Goal: Transaction & Acquisition: Download file/media

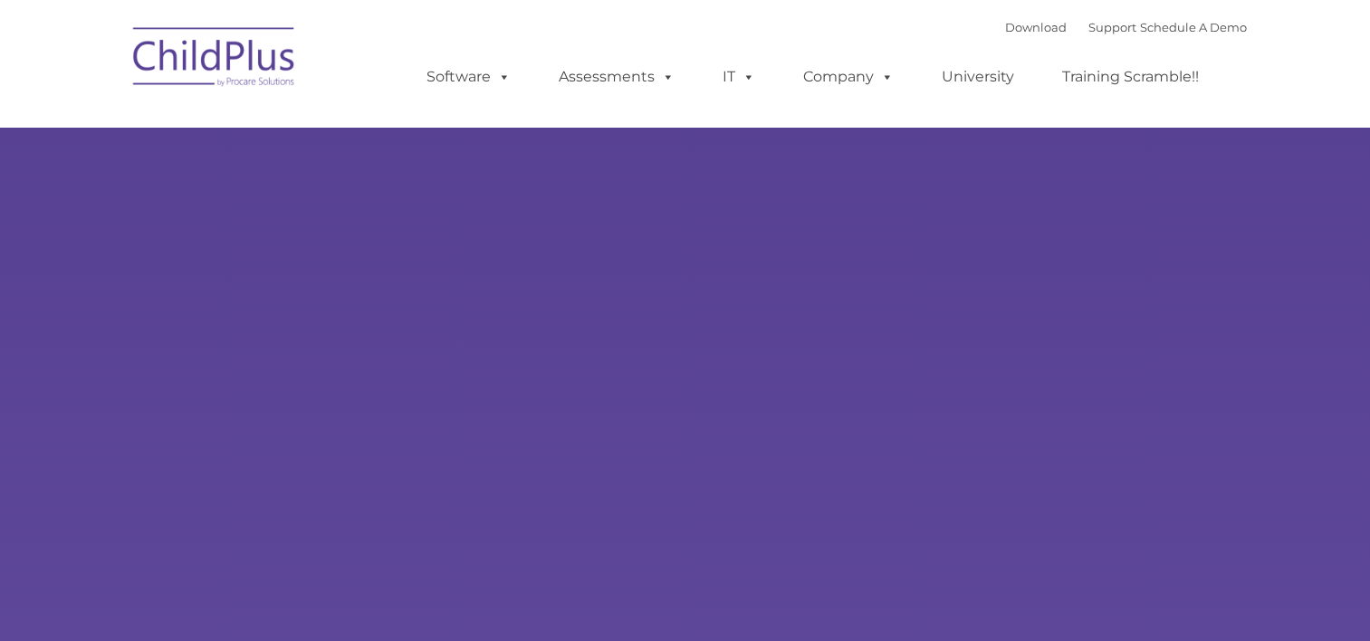
type input ""
select select "MEDIUM"
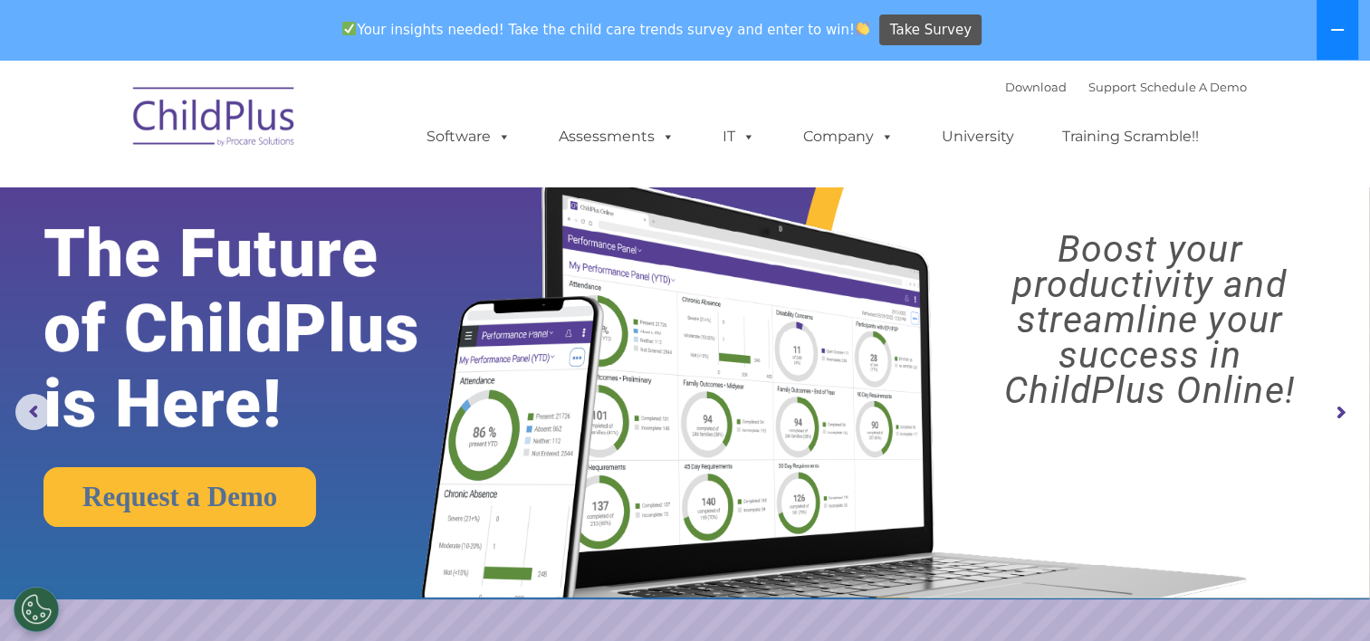
click at [1335, 29] on icon at bounding box center [1338, 30] width 13 height 2
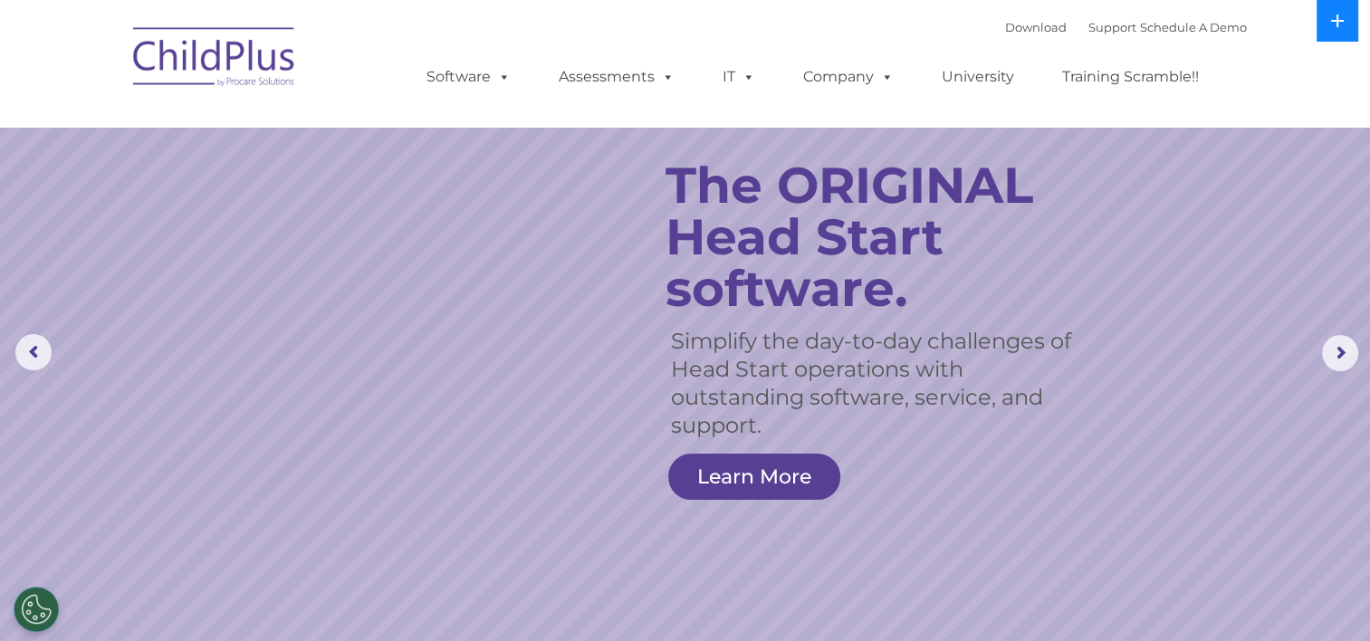
click at [1335, 26] on icon at bounding box center [1338, 21] width 14 height 14
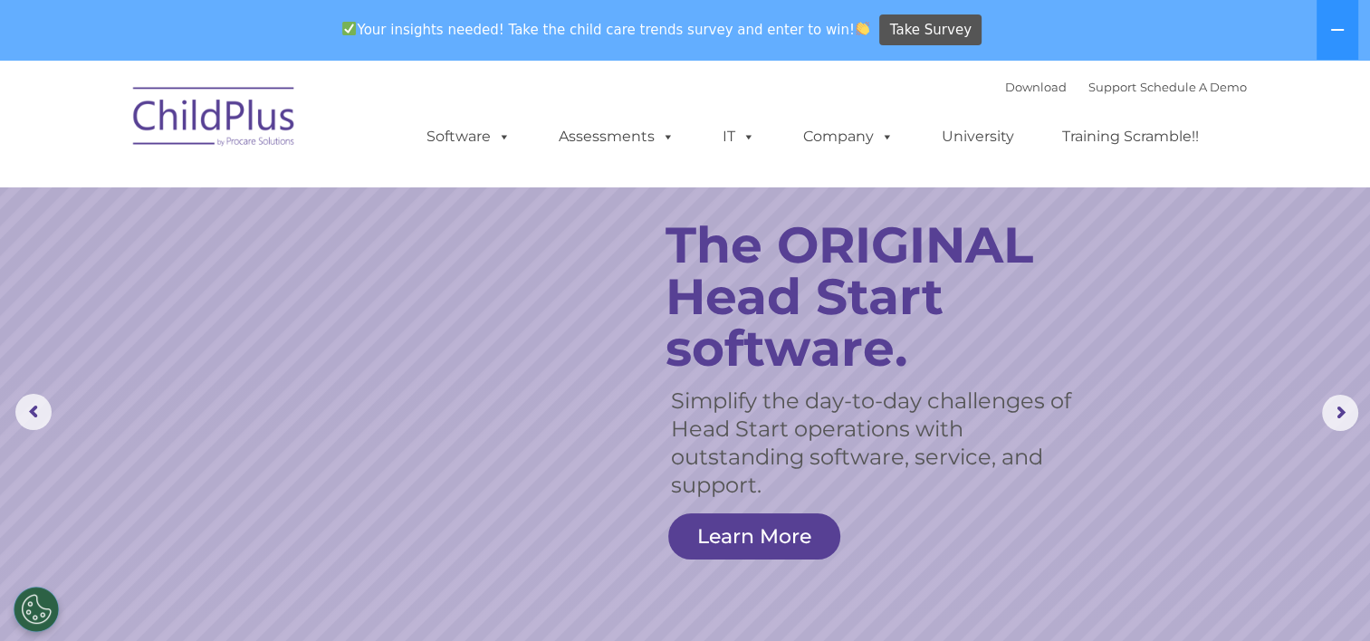
click at [174, 111] on img at bounding box center [214, 119] width 181 height 91
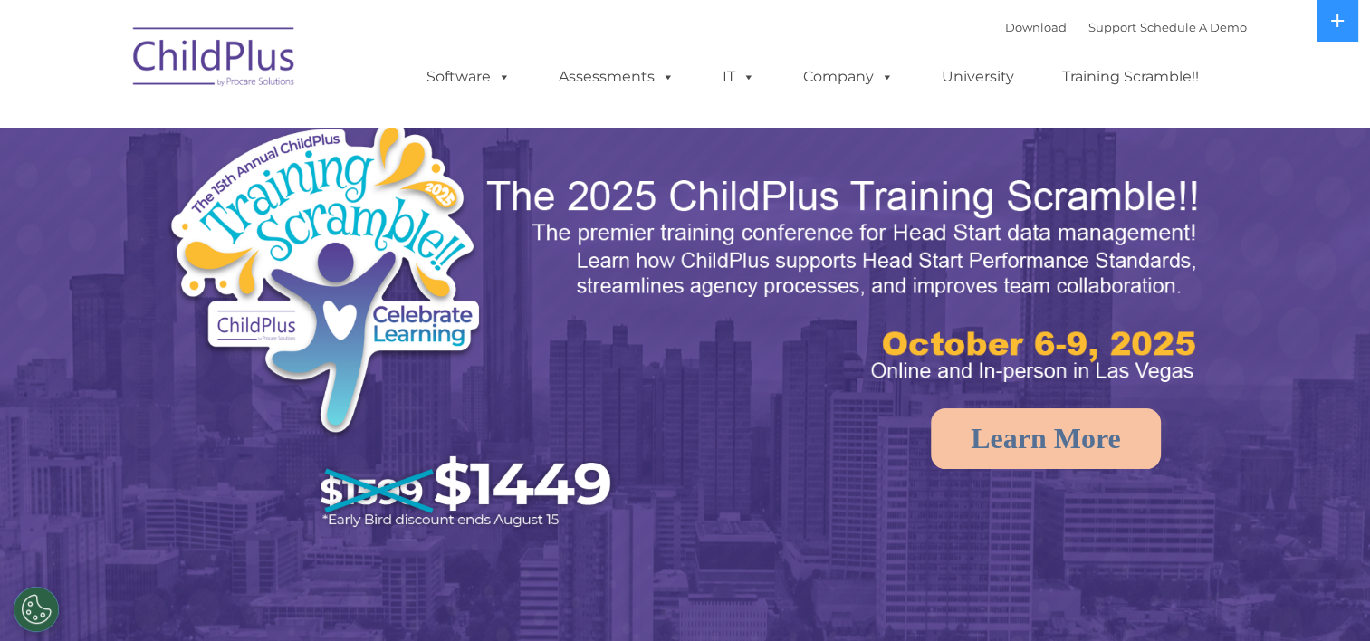
select select "MEDIUM"
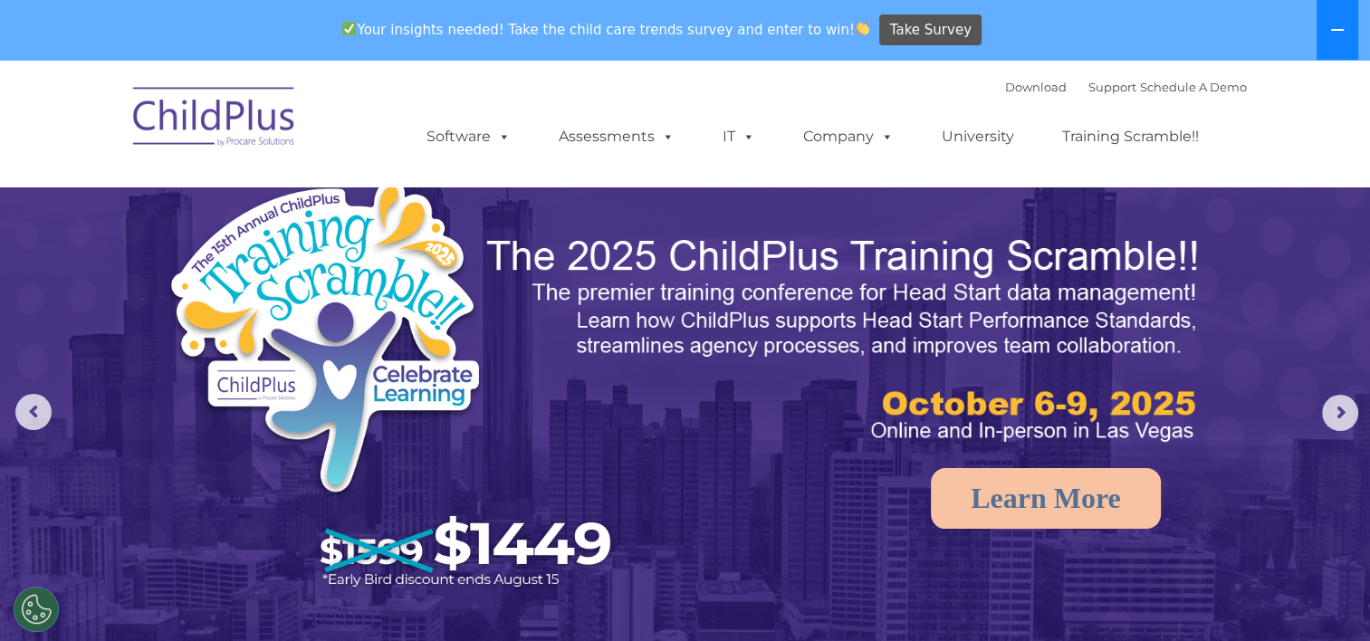
click at [1335, 34] on icon at bounding box center [1338, 30] width 14 height 14
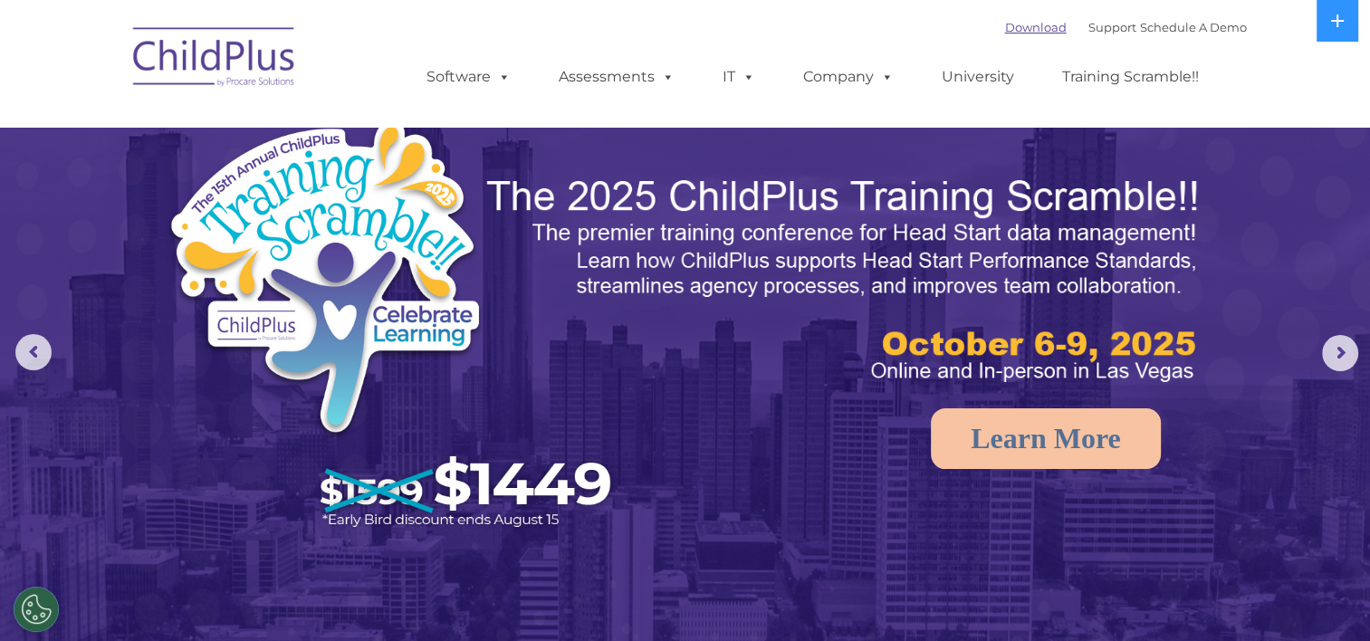
click at [1005, 29] on link "Download" at bounding box center [1036, 27] width 62 height 14
